Goal: Task Accomplishment & Management: Complete application form

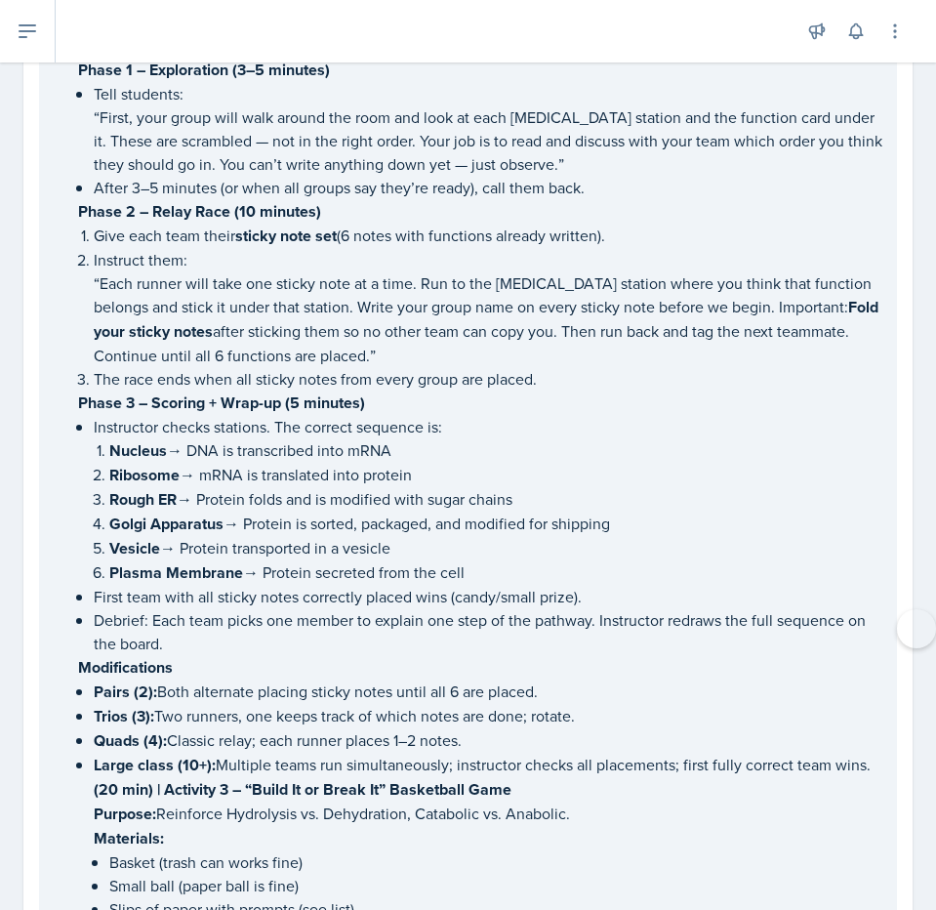
scroll to position [4509, 0]
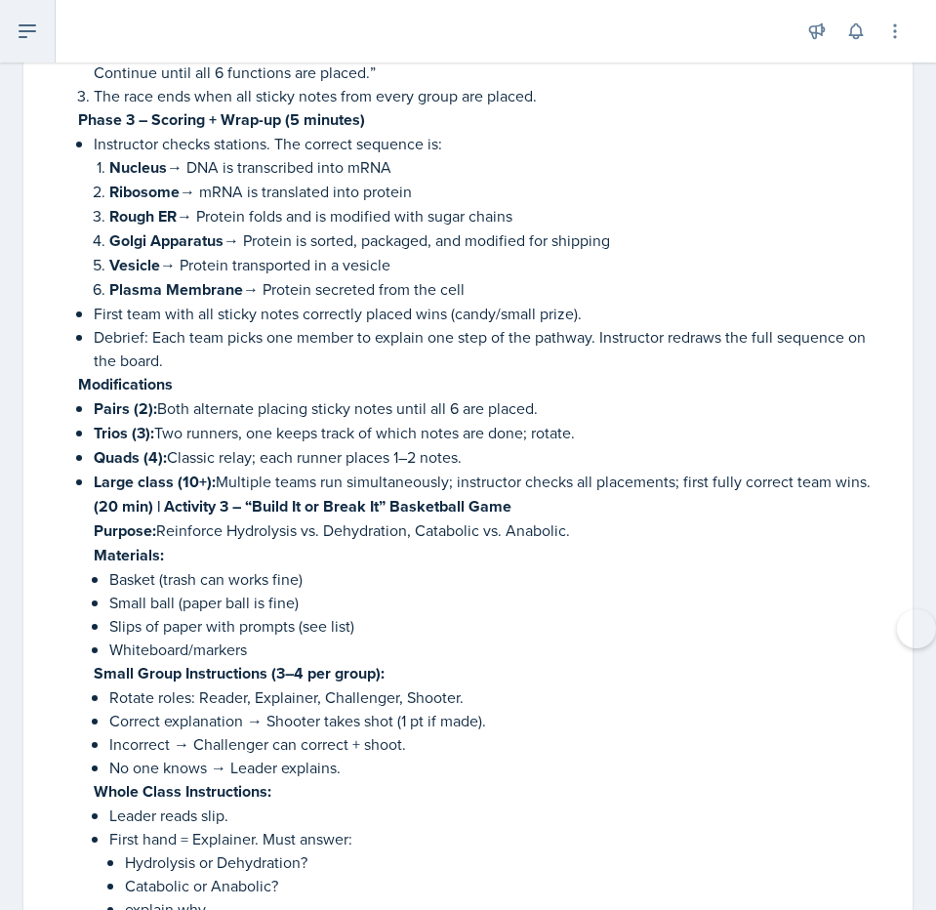
click at [32, 54] on button at bounding box center [28, 31] width 56 height 62
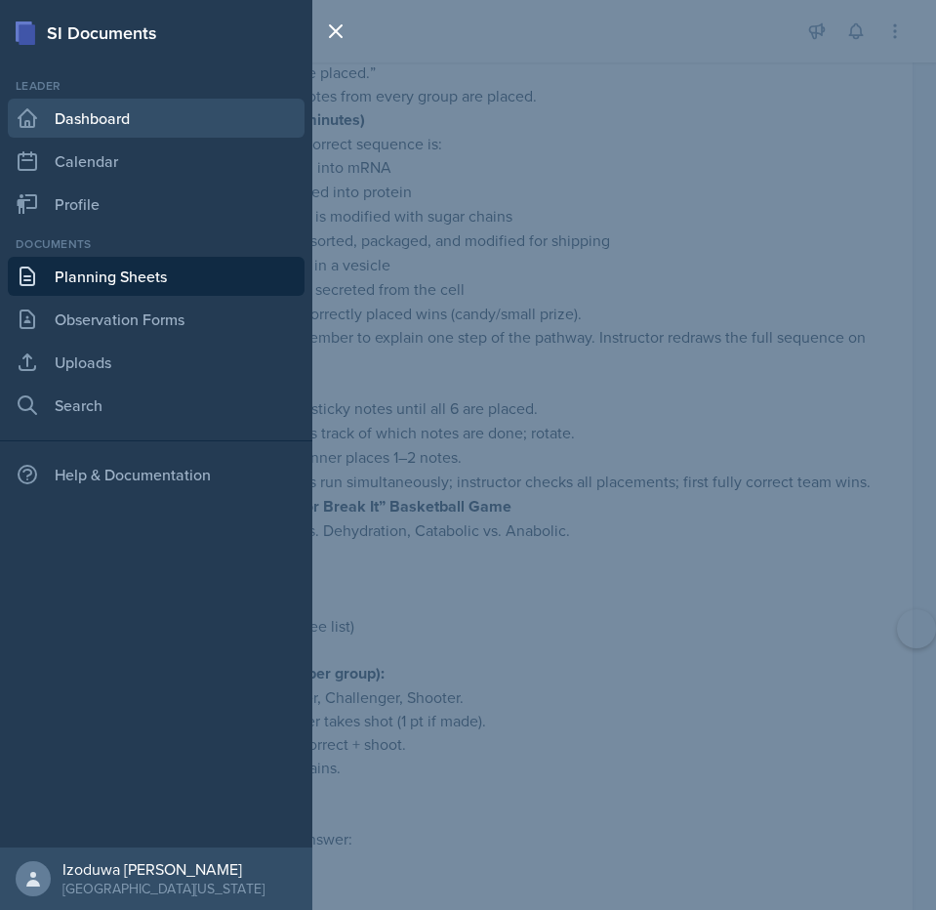
click at [131, 136] on link "Dashboard" at bounding box center [156, 118] width 297 height 39
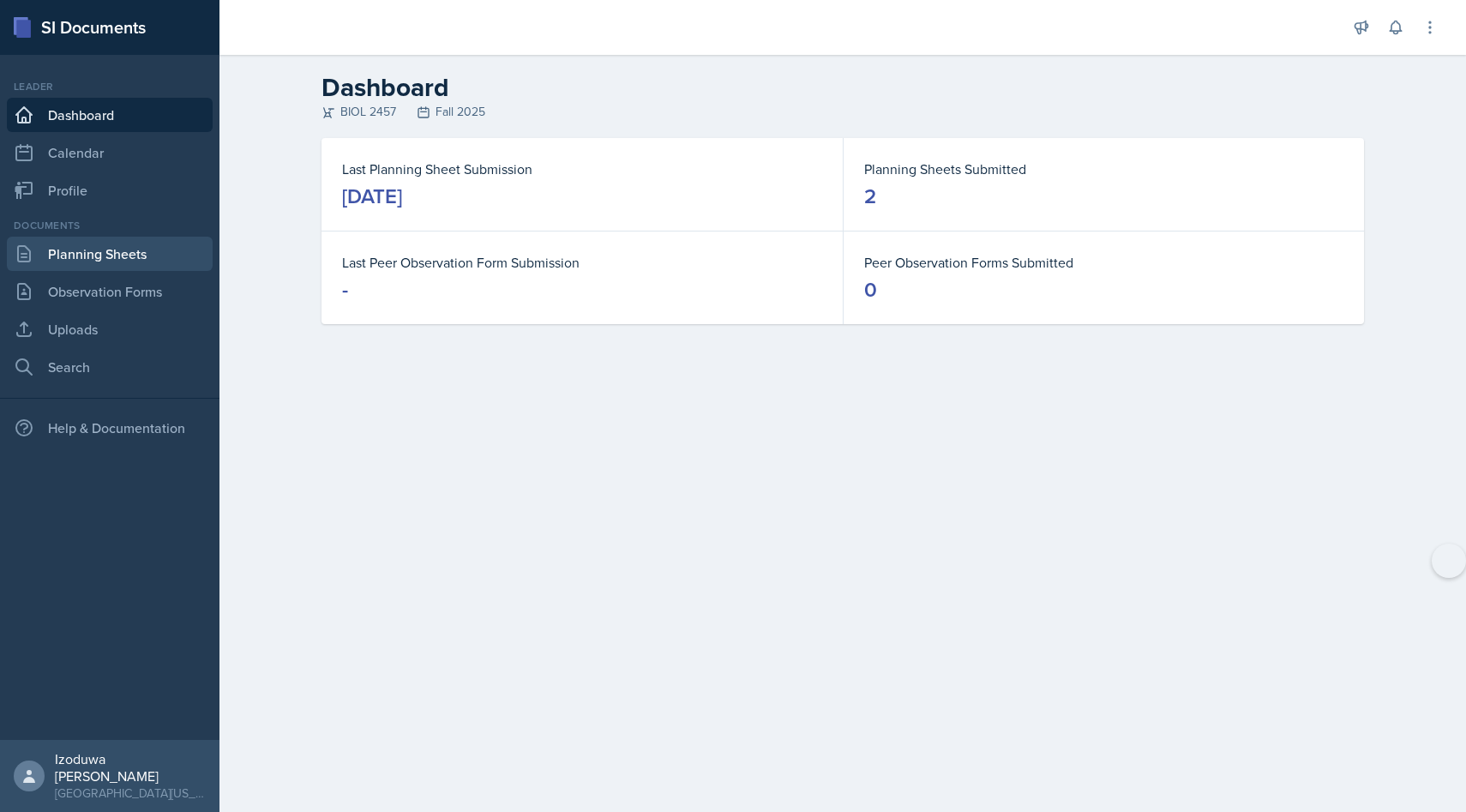
click at [66, 249] on link "Planning Sheets" at bounding box center [110, 254] width 205 height 34
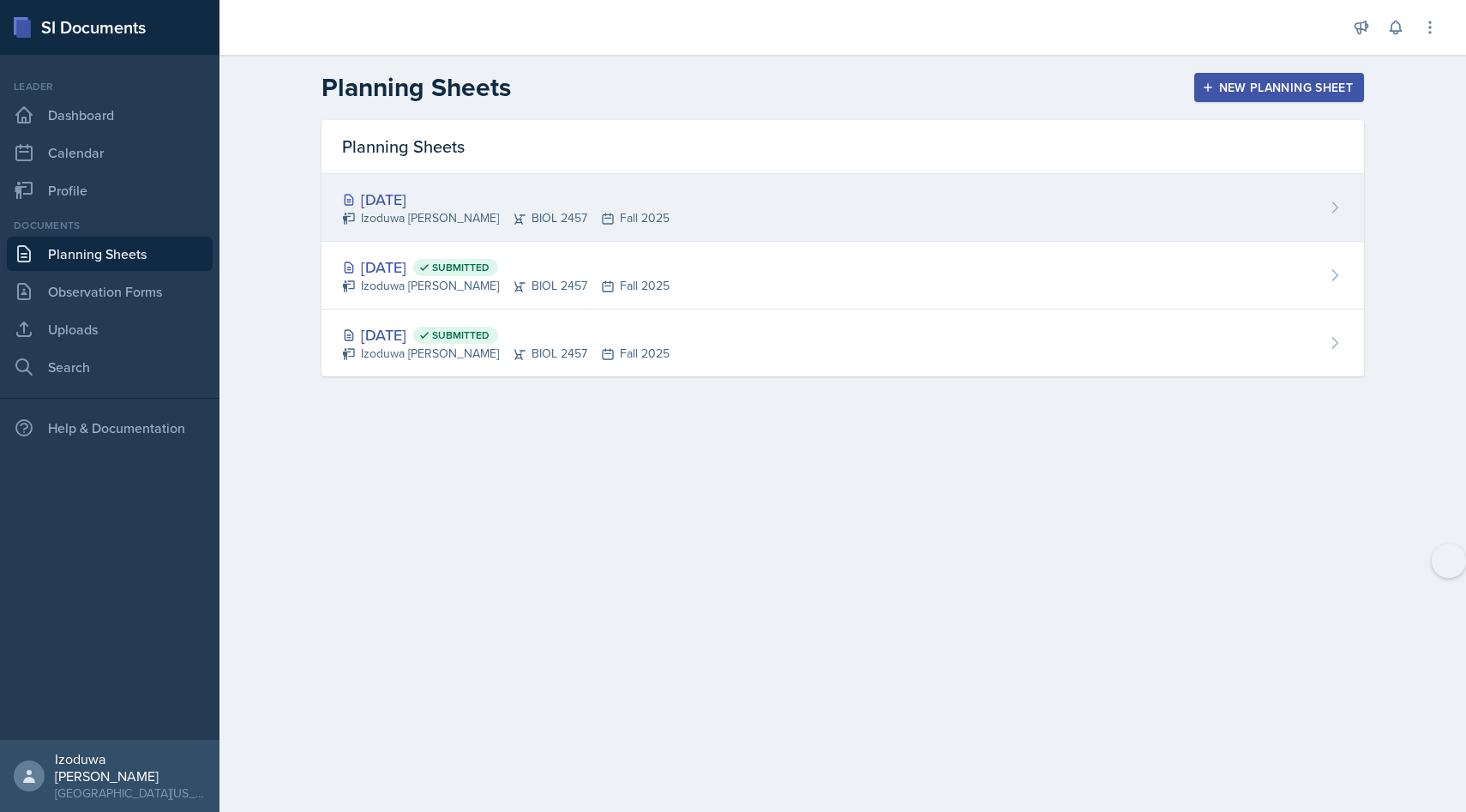
click at [528, 229] on div "[DATE] Izoduwa [PERSON_NAME] BIOL 2457 Fall 2025" at bounding box center [842, 207] width 1042 height 68
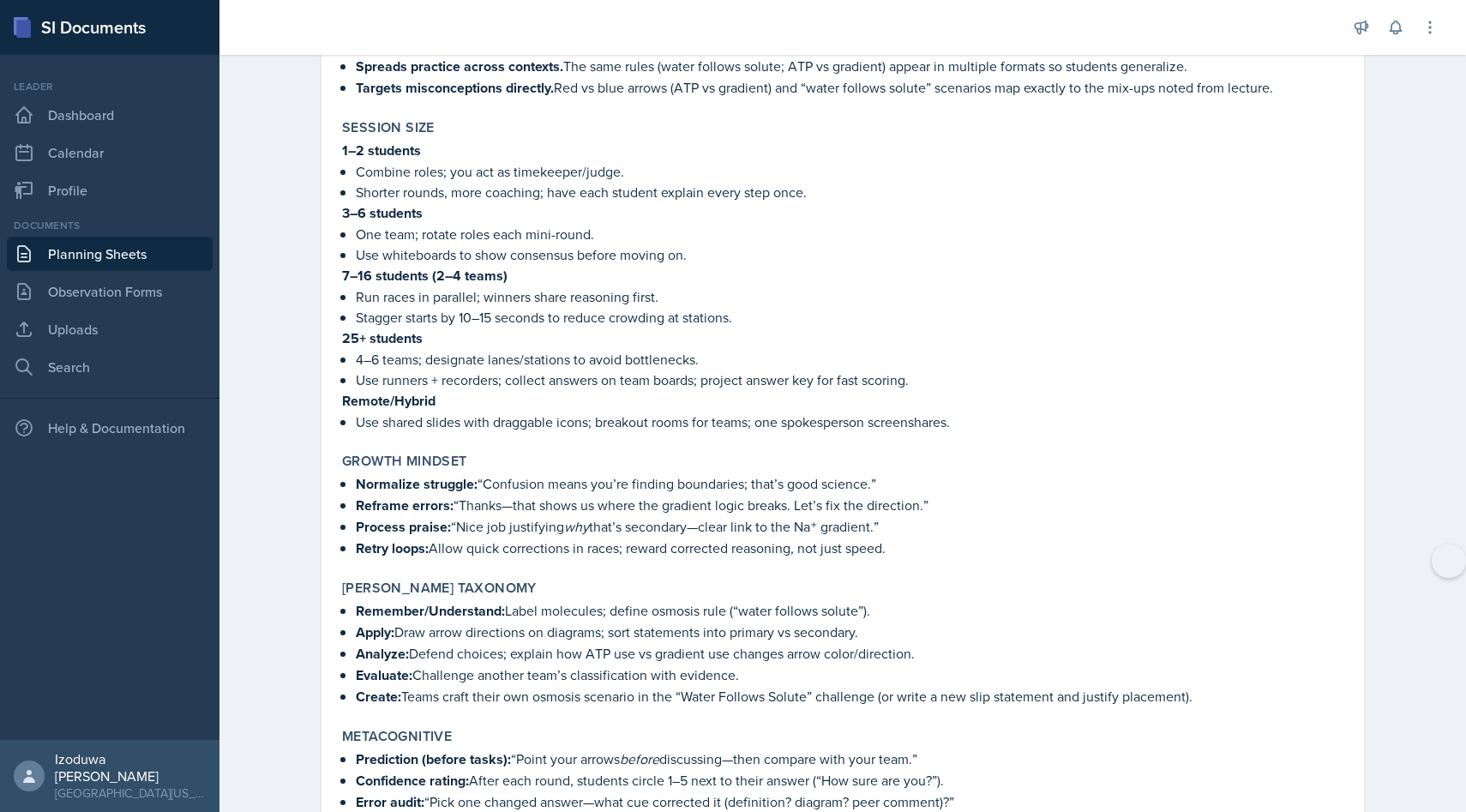
scroll to position [5702, 0]
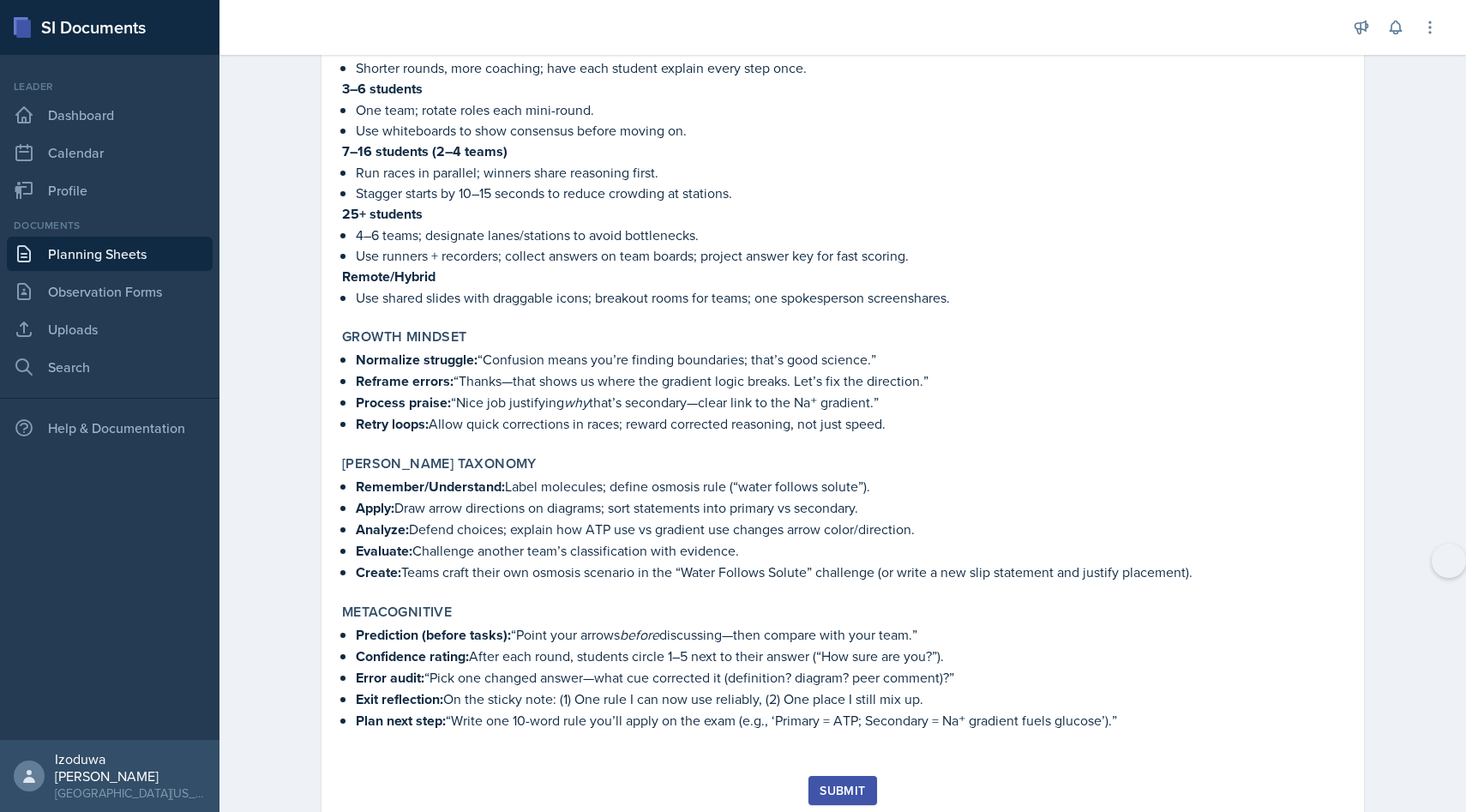
click at [837, 784] on div "Submit" at bounding box center [843, 791] width 46 height 14
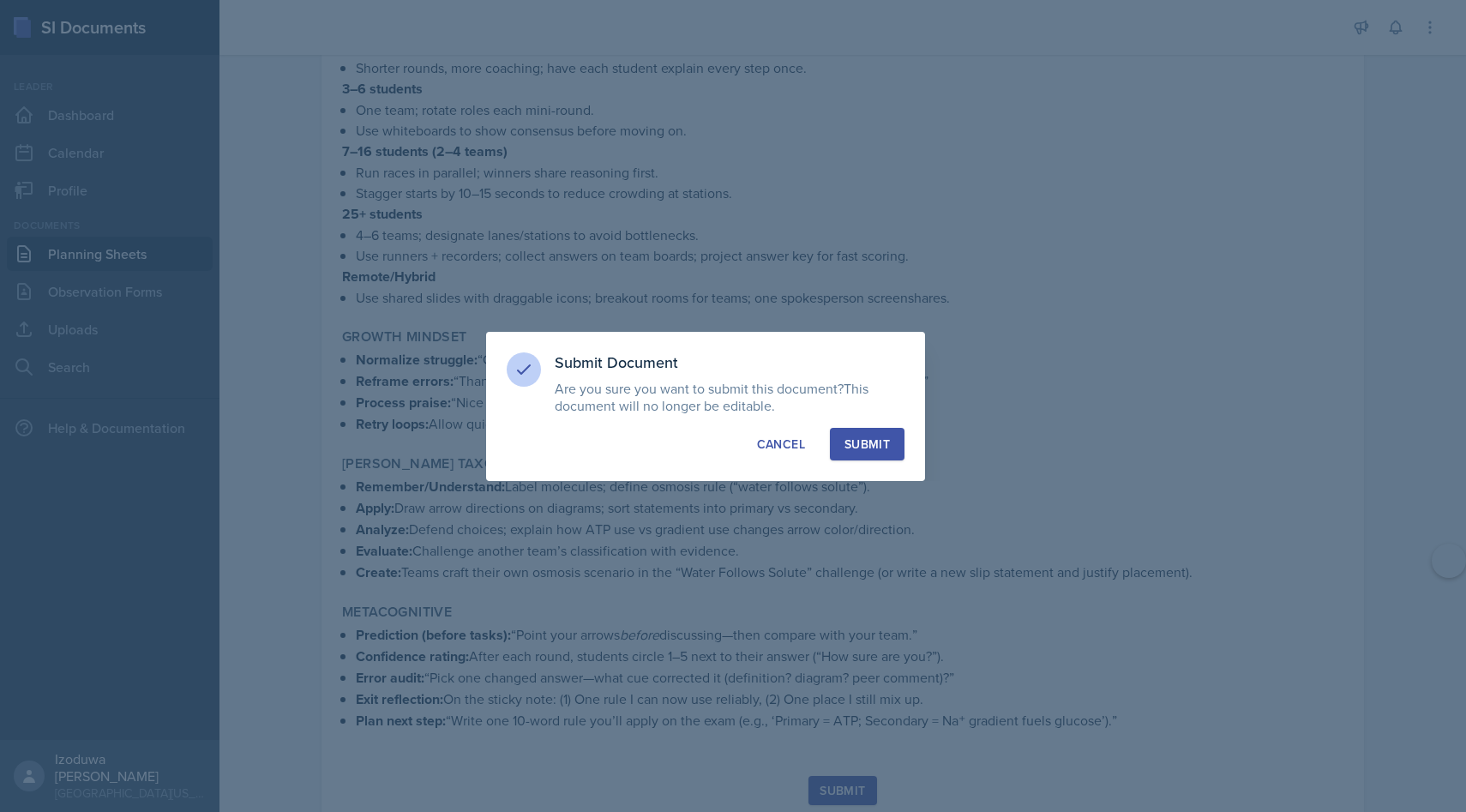
click at [864, 442] on div "Submit" at bounding box center [867, 444] width 46 height 18
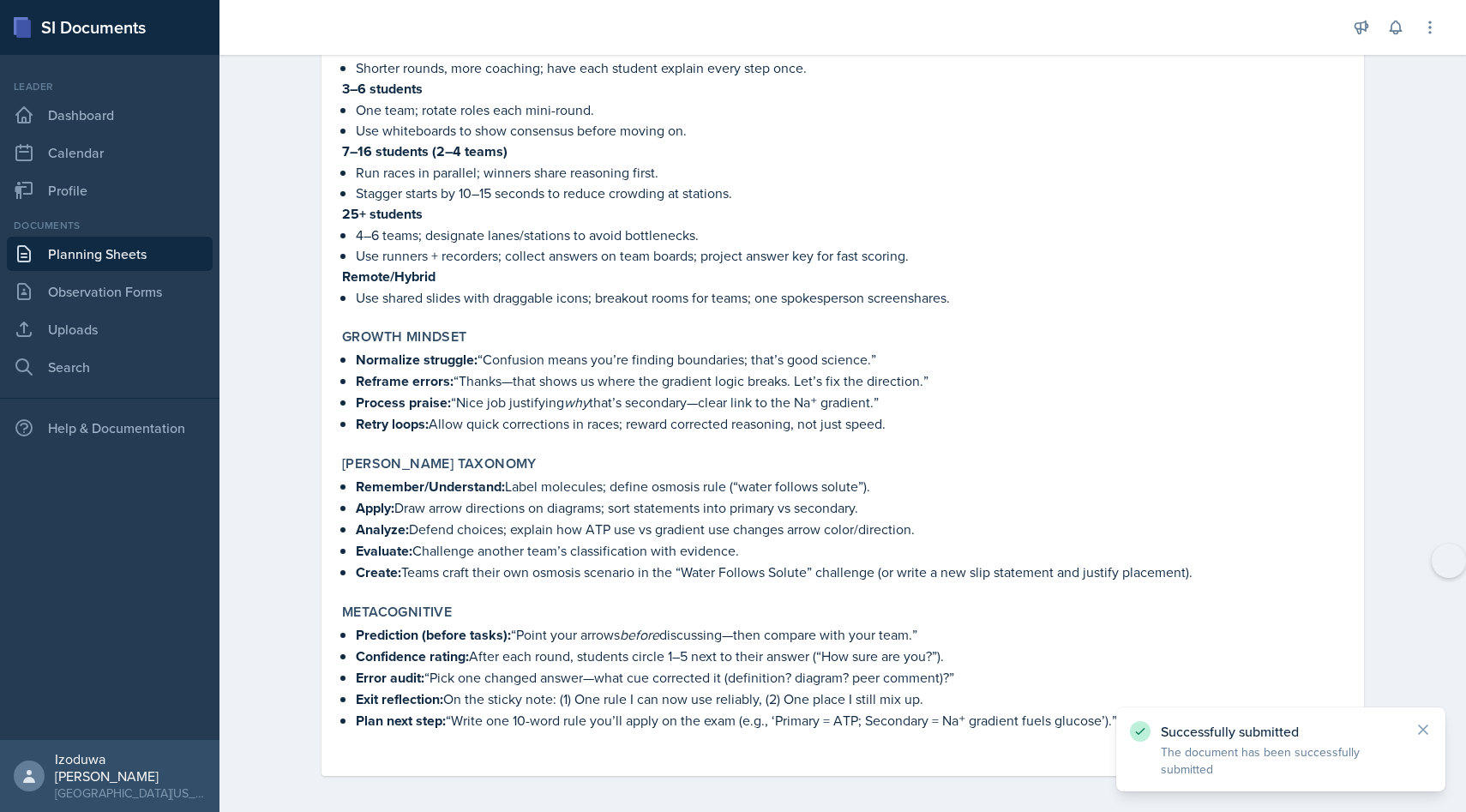
scroll to position [5652, 0]
